Goal: Navigation & Orientation: Find specific page/section

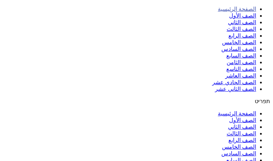
scroll to position [176, 0]
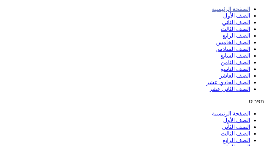
scroll to position [141, 0]
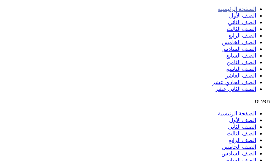
scroll to position [70, 0]
